Goal: Task Accomplishment & Management: Manage account settings

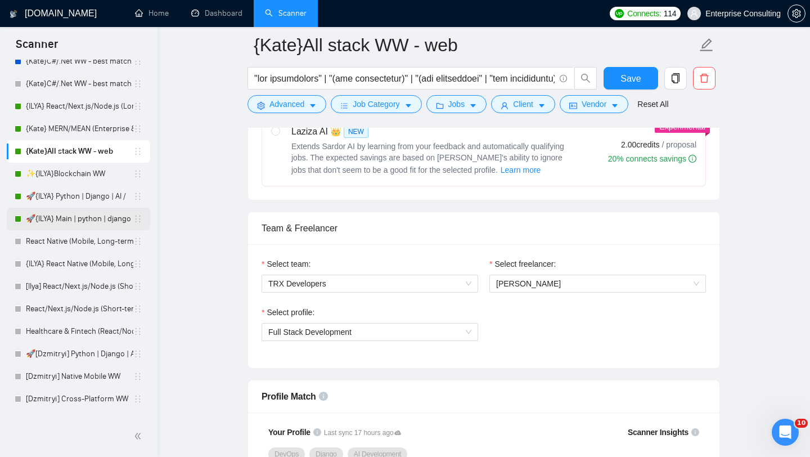
scroll to position [230, 0]
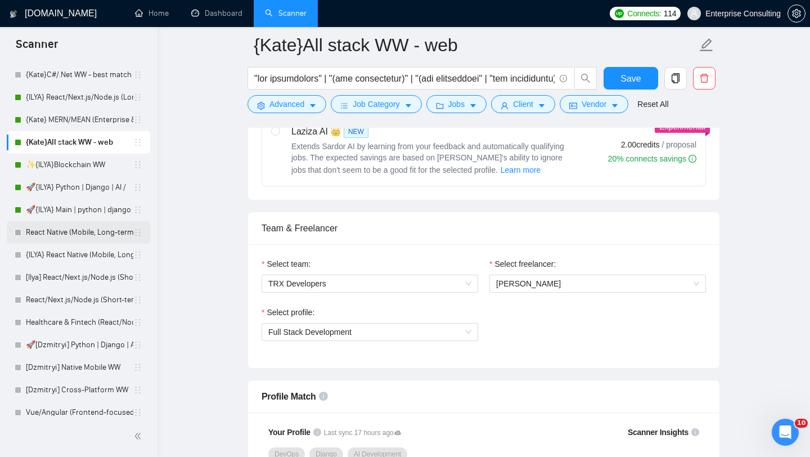
click at [70, 234] on link "React Native (Mobile, Long-term)" at bounding box center [79, 232] width 107 height 22
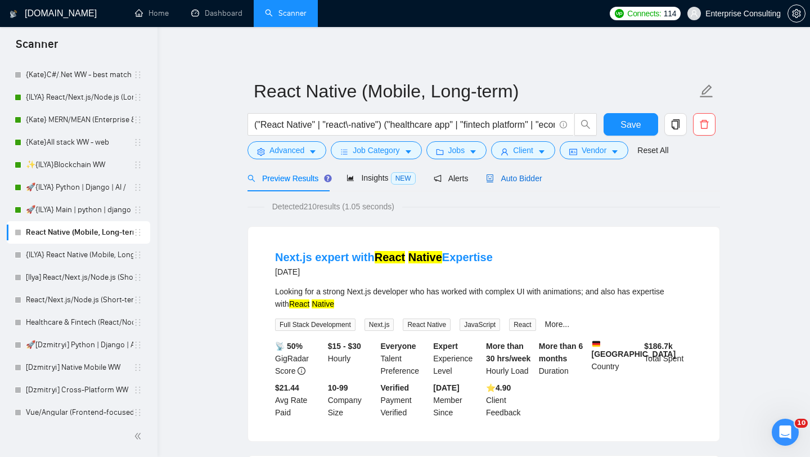
click at [515, 175] on span "Auto Bidder" at bounding box center [514, 178] width 56 height 9
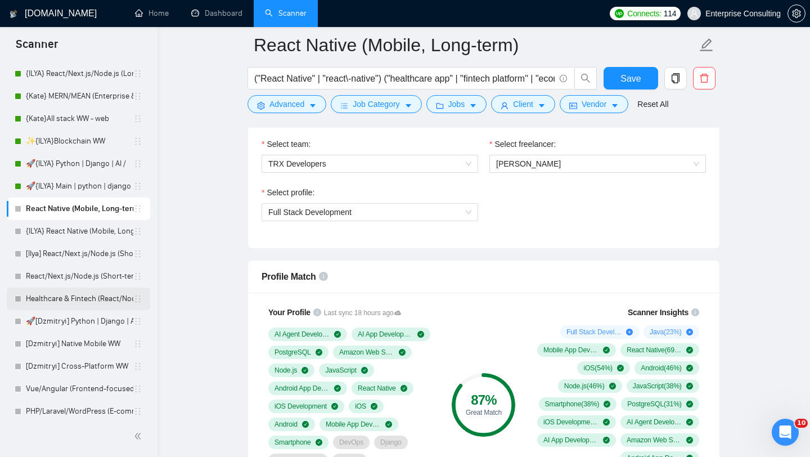
scroll to position [254, 0]
click at [83, 346] on link "[Dzmitryi] Native Mobile WW" at bounding box center [79, 343] width 107 height 22
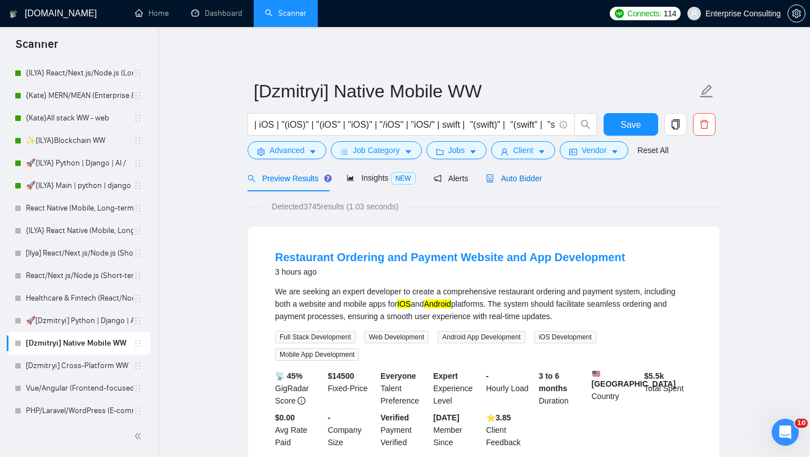
click at [534, 179] on span "Auto Bidder" at bounding box center [514, 178] width 56 height 9
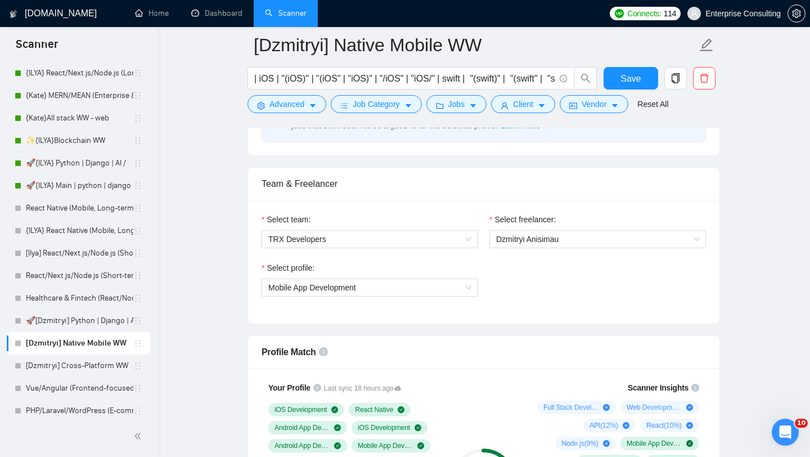
scroll to position [525, 0]
click at [510, 245] on span "Dzmitryi Anisimau" at bounding box center [597, 238] width 203 height 17
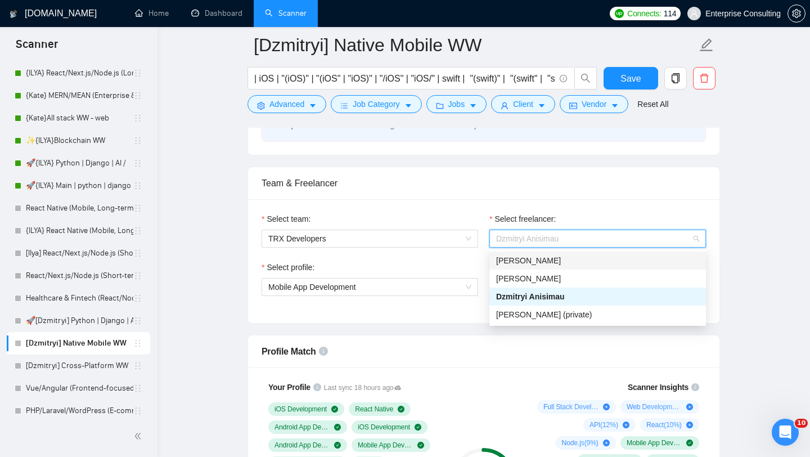
click at [525, 262] on span "[PERSON_NAME]" at bounding box center [528, 260] width 65 height 9
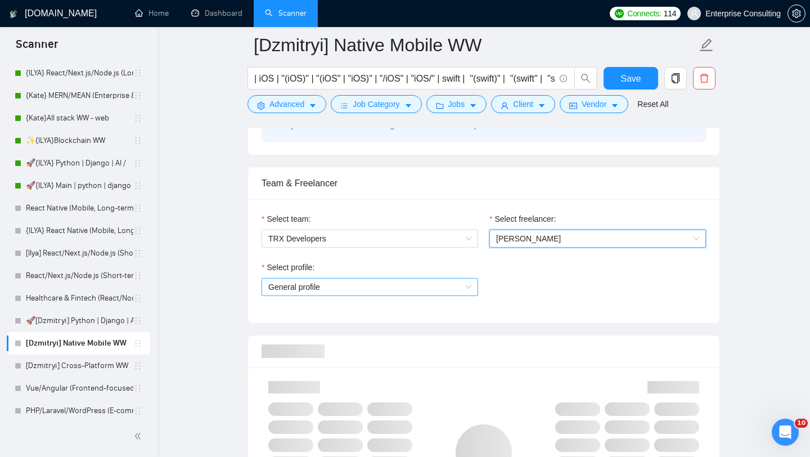
click at [417, 290] on span "General profile" at bounding box center [369, 286] width 203 height 17
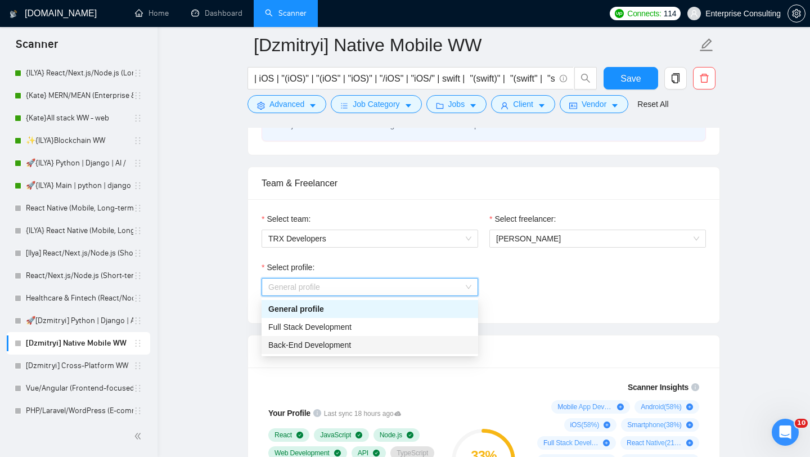
click at [349, 345] on span "Back-End Development" at bounding box center [309, 344] width 83 height 9
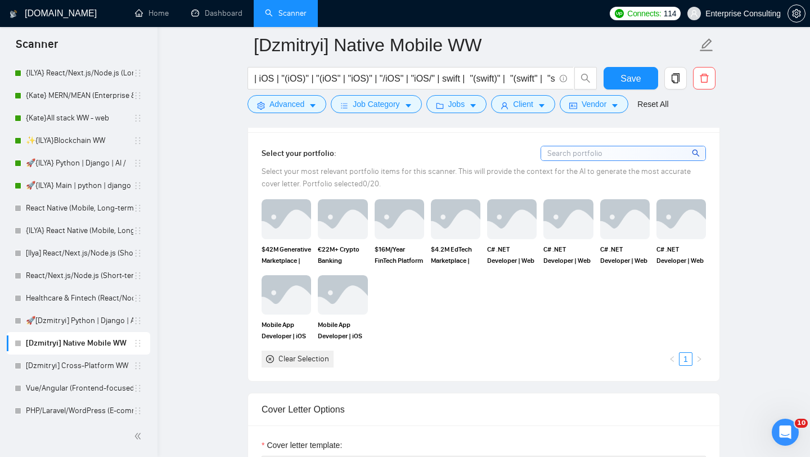
scroll to position [1021, 0]
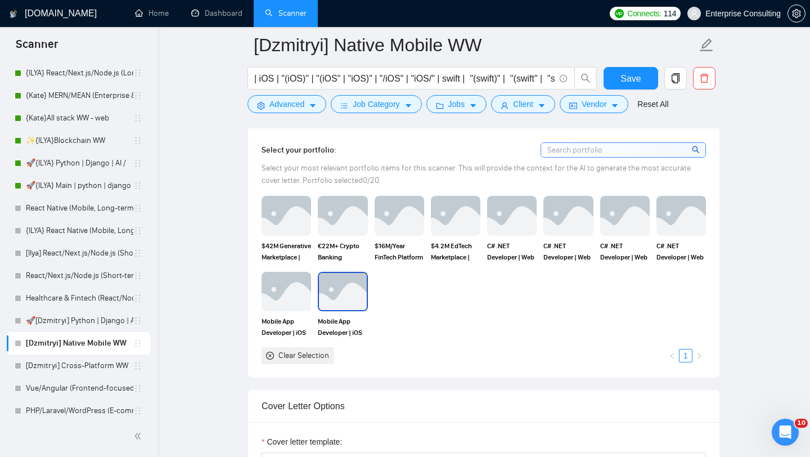
click at [345, 280] on img at bounding box center [342, 291] width 47 height 37
click at [289, 286] on img at bounding box center [286, 291] width 47 height 37
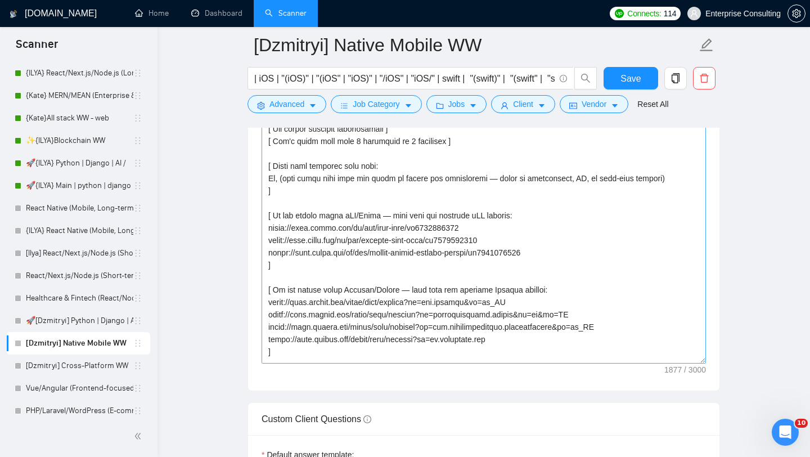
scroll to position [210, 0]
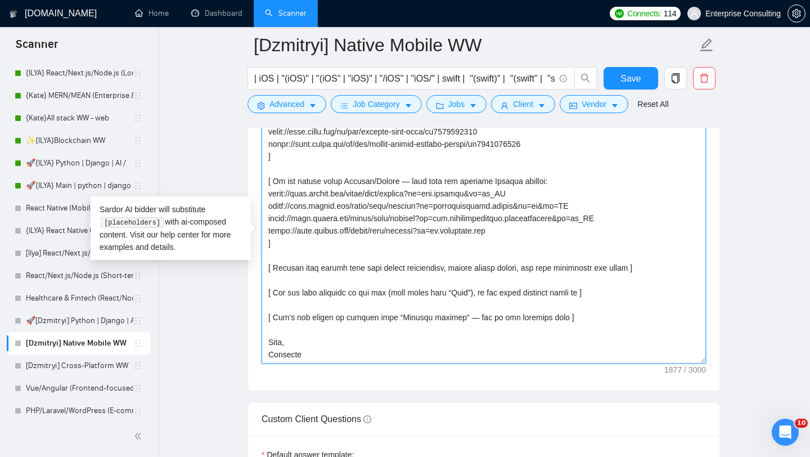
drag, startPoint x: 313, startPoint y: 357, endPoint x: 271, endPoint y: 356, distance: 42.2
click at [271, 356] on textarea "Cover letter template:" at bounding box center [484, 236] width 444 height 253
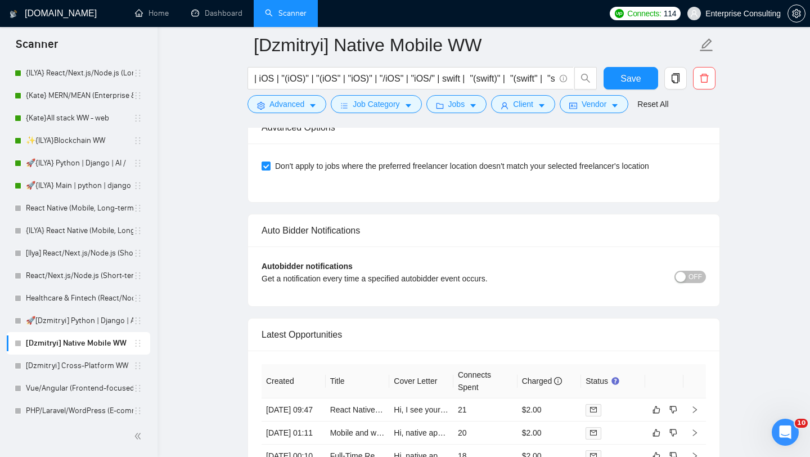
scroll to position [2645, 0]
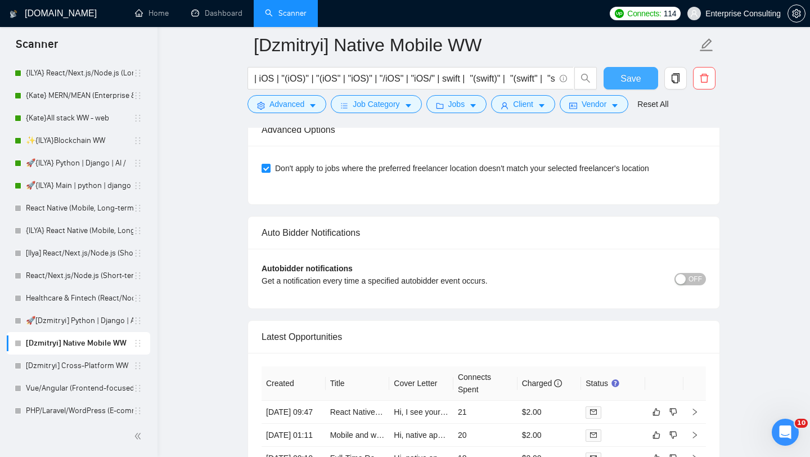
type textarea "[ Lor ip dol sitam cons adi elit seddoe't inci utlab et, dol mag aliq eni adm v…"
click at [638, 77] on span "Save" at bounding box center [630, 78] width 20 height 14
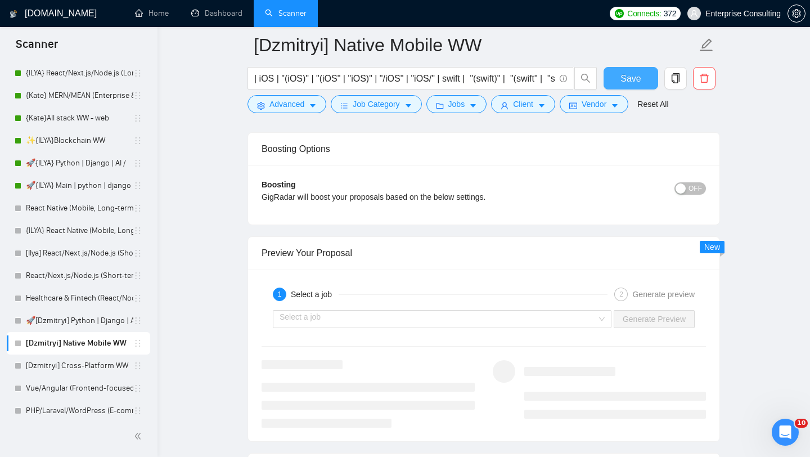
scroll to position [2081, 0]
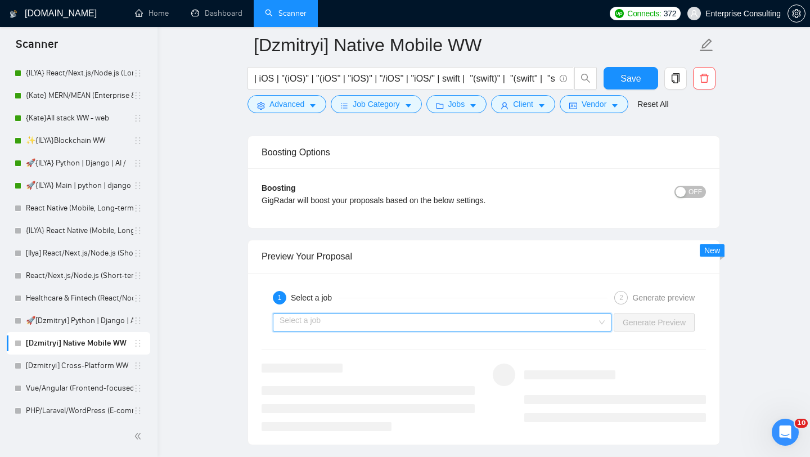
click at [487, 326] on input "search" at bounding box center [438, 322] width 317 height 17
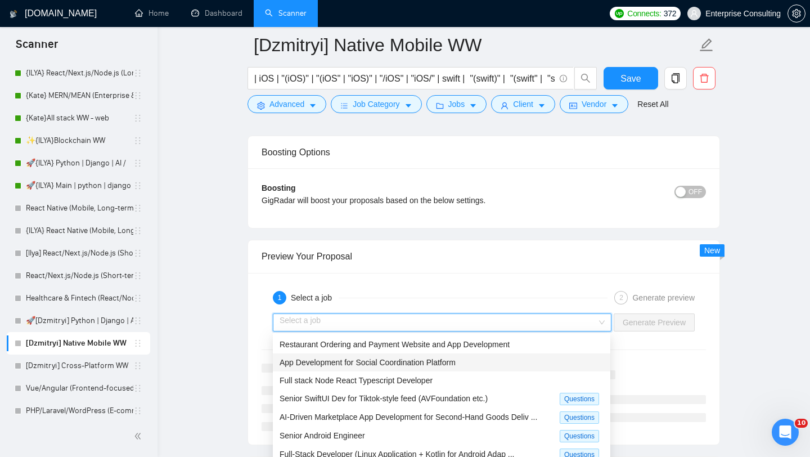
click at [441, 366] on span "App Development for Social Coordination Platform" at bounding box center [368, 362] width 176 height 9
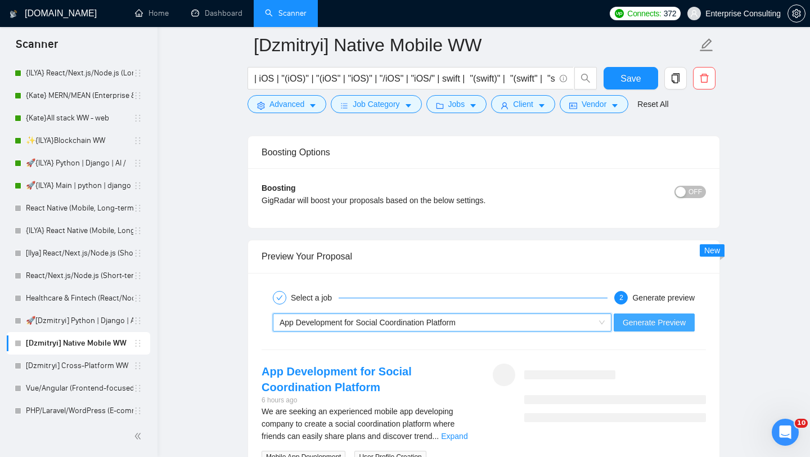
click at [640, 322] on span "Generate Preview" at bounding box center [654, 322] width 63 height 12
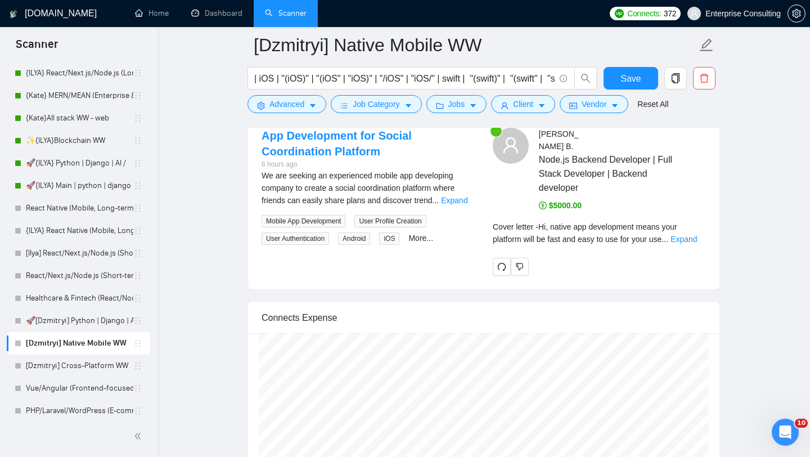
scroll to position [2302, 0]
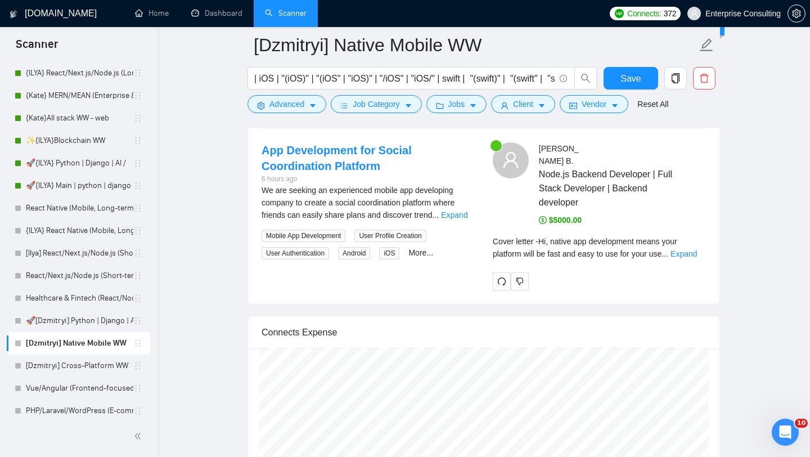
click at [708, 246] on div "[PERSON_NAME] Node.js Backend Developer | Full Stack Developer | Backend develo…" at bounding box center [599, 216] width 231 height 148
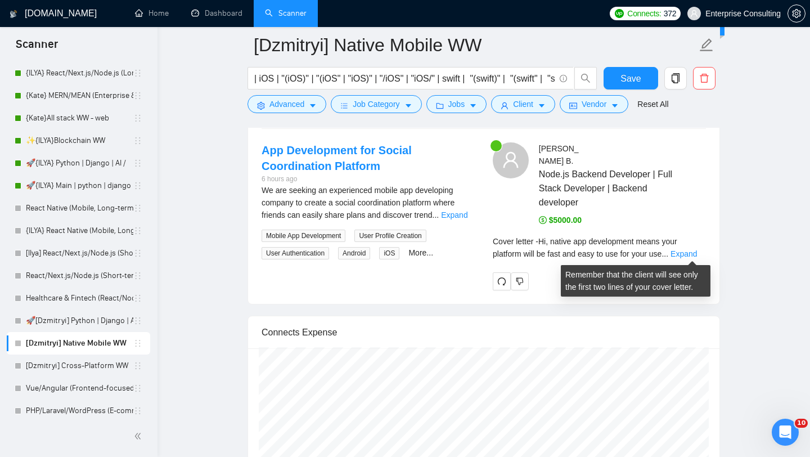
click at [699, 247] on div "Cover letter - Hi, native app development means your platform will be fast and …" at bounding box center [599, 247] width 213 height 25
click at [694, 250] on link "Expand" at bounding box center [683, 253] width 26 height 9
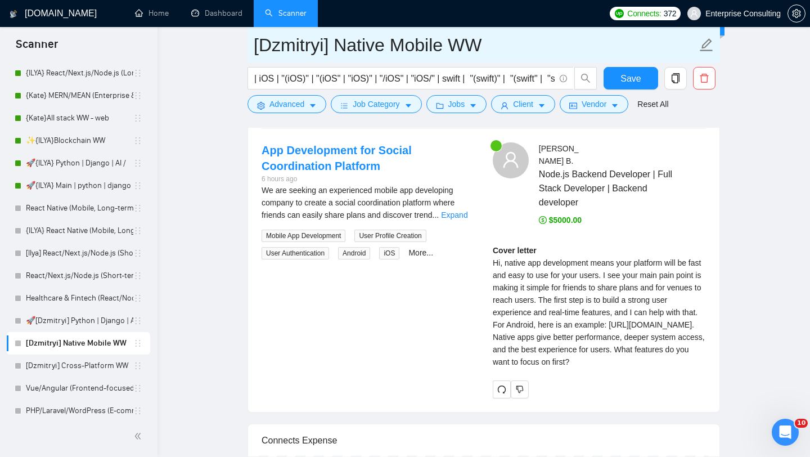
drag, startPoint x: 328, startPoint y: 50, endPoint x: 260, endPoint y: 51, distance: 68.1
click at [260, 51] on input "[Dzmitryi] Native Mobile WW" at bounding box center [475, 45] width 443 height 28
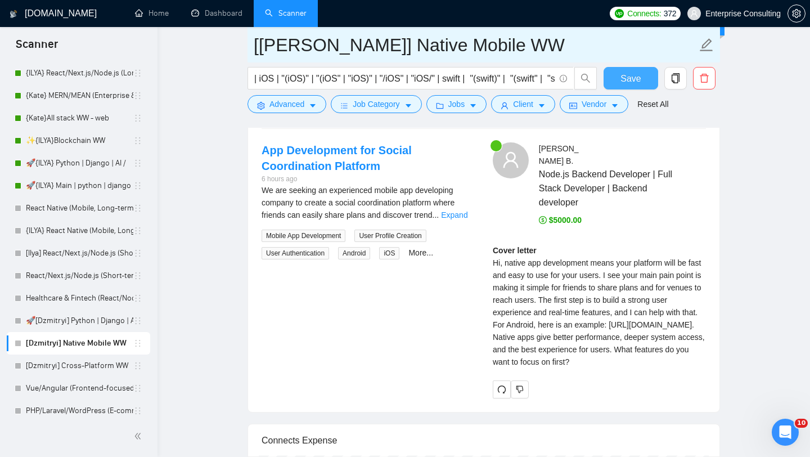
type input "[[PERSON_NAME]] Native Mobile WW"
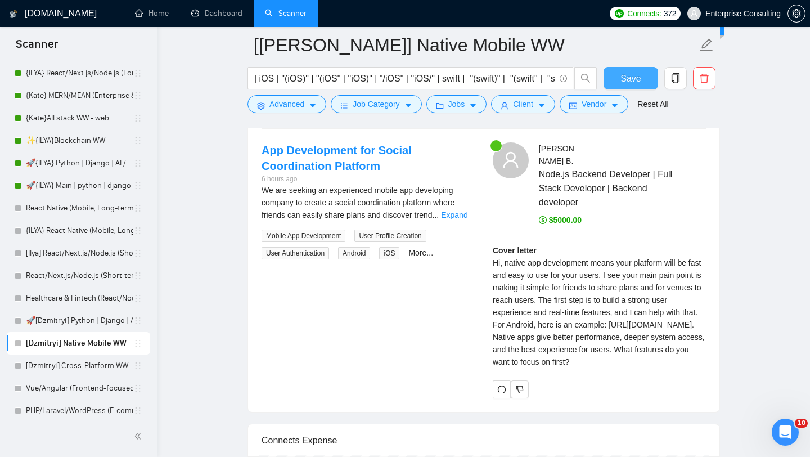
click at [638, 81] on span "Save" at bounding box center [630, 78] width 20 height 14
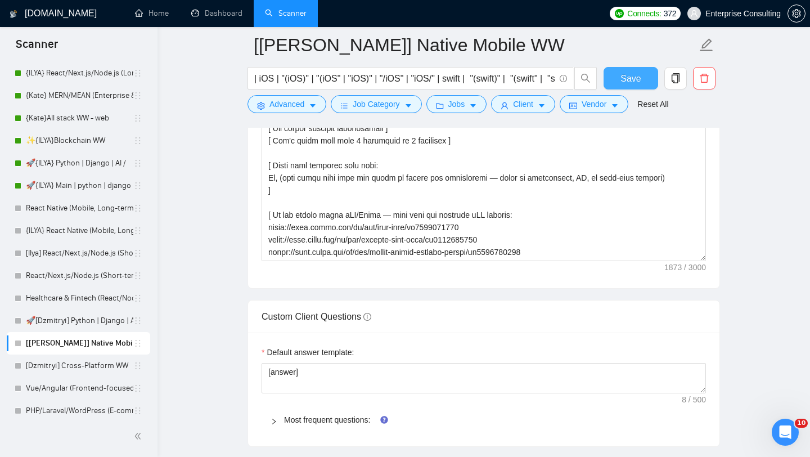
scroll to position [1254, 0]
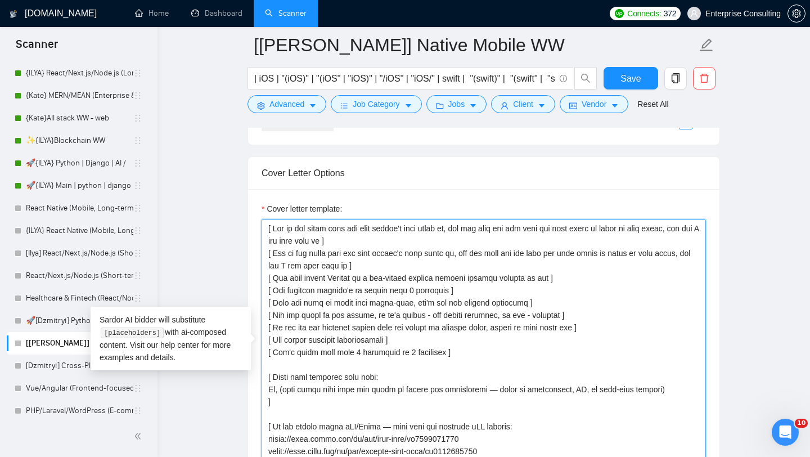
click at [363, 241] on textarea "Cover letter template:" at bounding box center [484, 345] width 444 height 253
paste textarea "in capital letters"
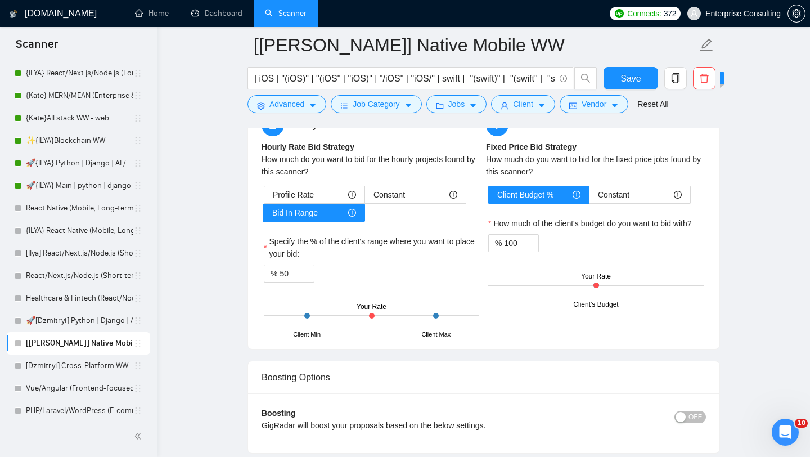
scroll to position [1898, 0]
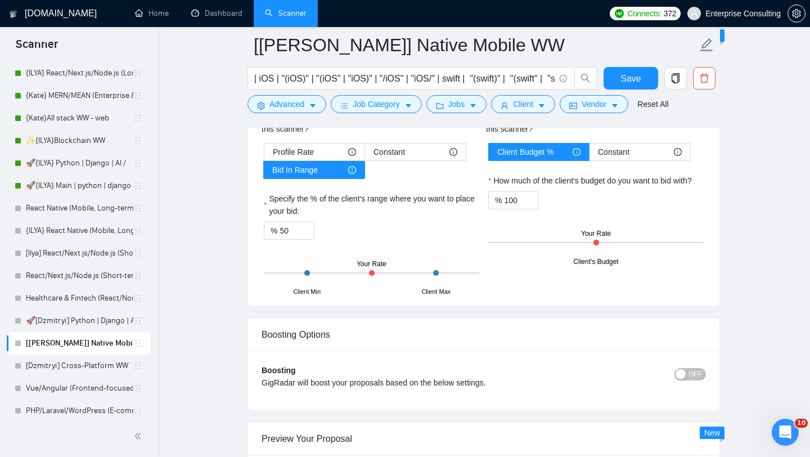
type textarea "[ Lor ip dol sitam cons adi elit seddoe't inci utlab et, dol mag aliq eni adm v…"
click at [614, 89] on div "Save" at bounding box center [630, 81] width 59 height 28
click at [627, 83] on span "Save" at bounding box center [630, 78] width 20 height 14
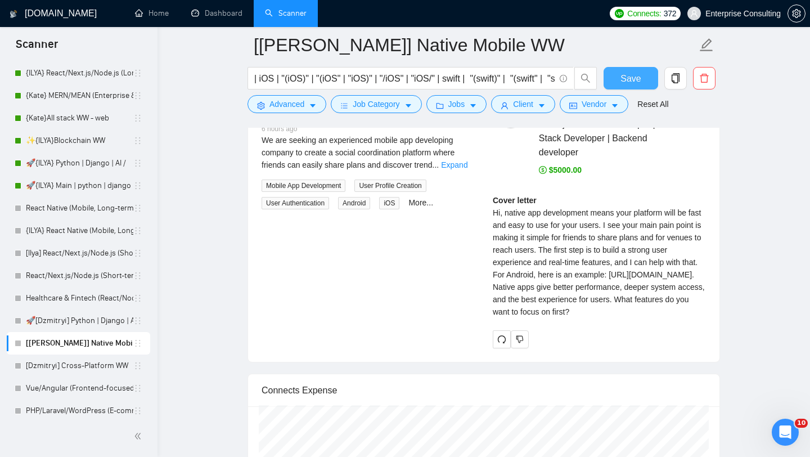
scroll to position [2357, 0]
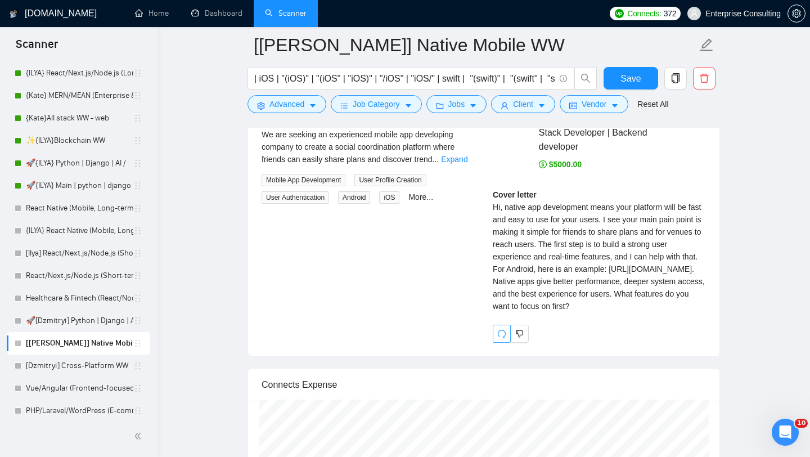
click at [503, 338] on icon "redo" at bounding box center [501, 333] width 9 height 9
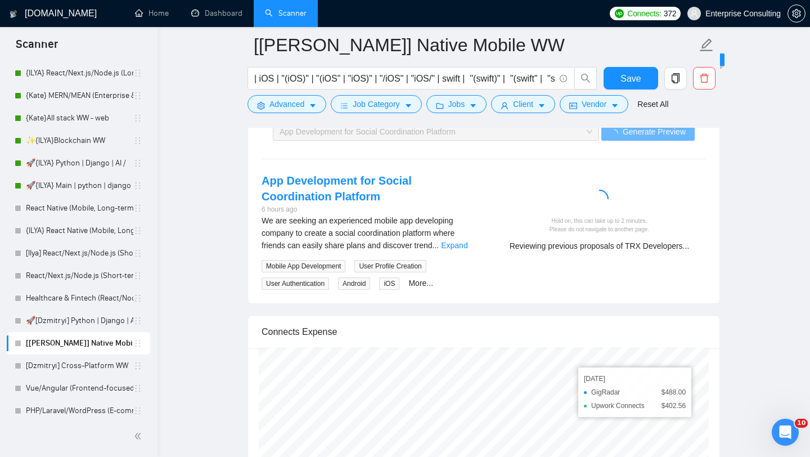
scroll to position [2269, 0]
